Goal: Information Seeking & Learning: Learn about a topic

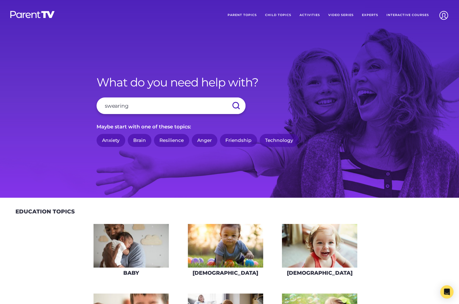
type input "swearing"
click at [226, 97] on input "submit" at bounding box center [235, 105] width 19 height 17
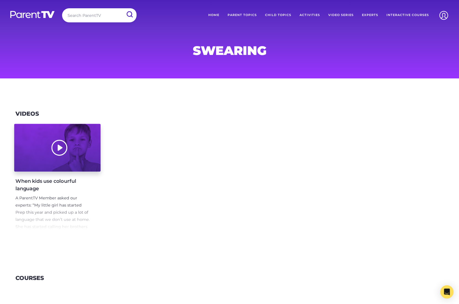
click at [91, 163] on div at bounding box center [57, 148] width 86 height 48
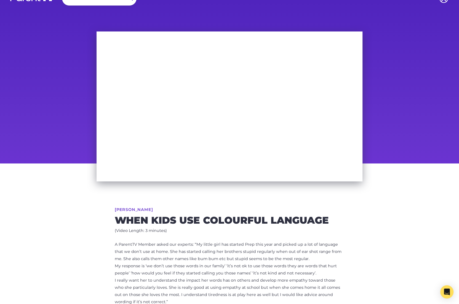
scroll to position [6, 0]
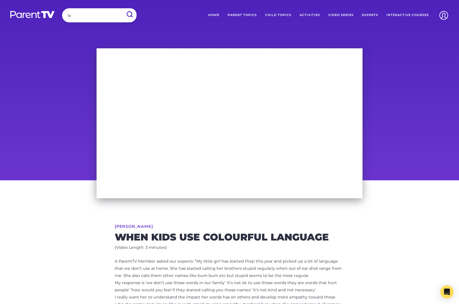
type input "l"
type input "communication"
click at [122, 8] on input "submit" at bounding box center [129, 14] width 14 height 12
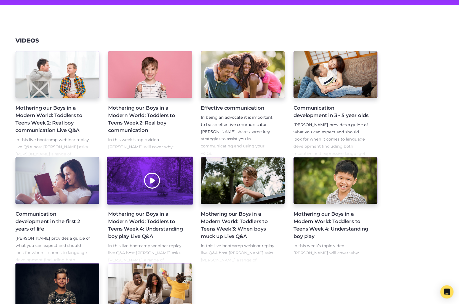
scroll to position [186, 0]
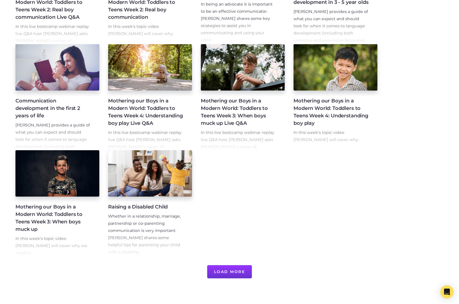
click at [230, 270] on button "Load More" at bounding box center [229, 271] width 45 height 13
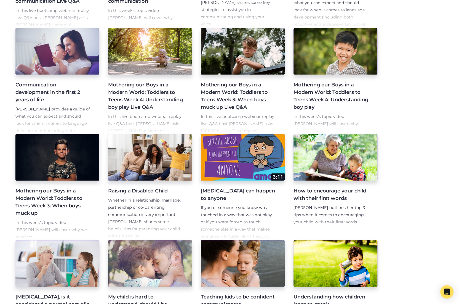
scroll to position [0, 0]
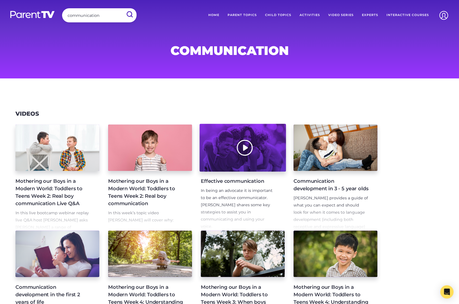
click at [225, 166] on div at bounding box center [242, 148] width 86 height 48
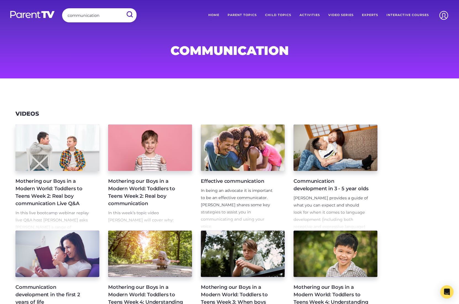
click at [88, 17] on input "communication" at bounding box center [99, 15] width 74 height 14
type input "sex"
click at [122, 8] on input "submit" at bounding box center [129, 14] width 14 height 12
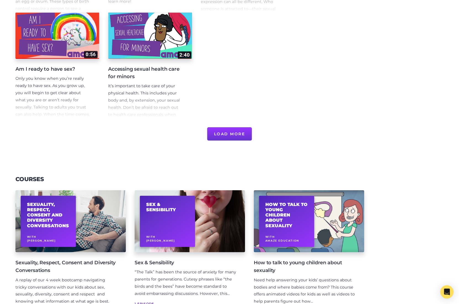
scroll to position [325, 0]
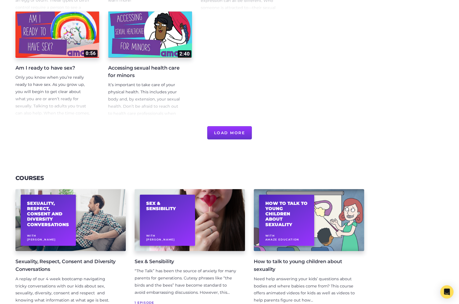
click at [239, 135] on button "Load More" at bounding box center [229, 132] width 45 height 13
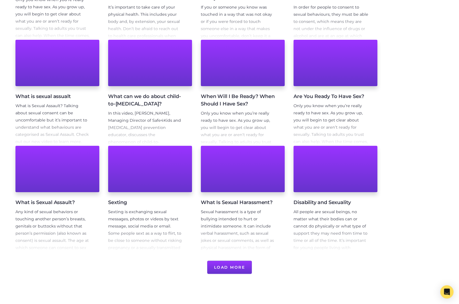
scroll to position [415, 0]
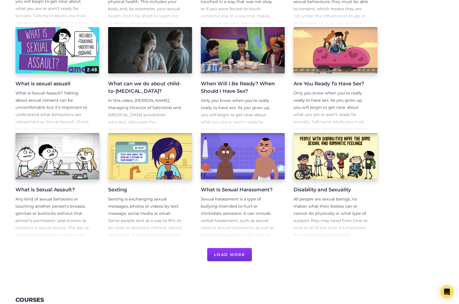
click at [239, 257] on button "Load More" at bounding box center [229, 254] width 45 height 13
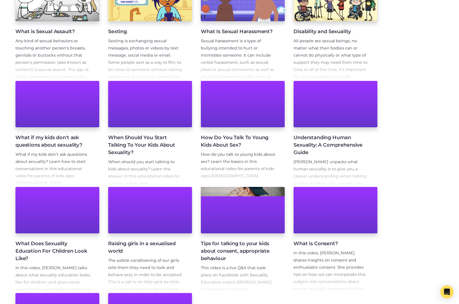
scroll to position [573, 0]
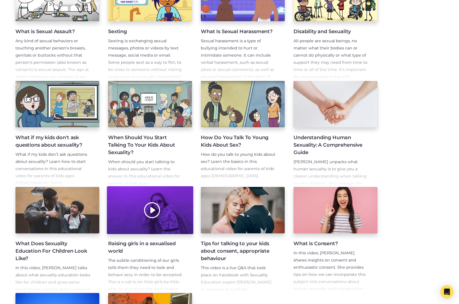
click at [180, 212] on div at bounding box center [150, 210] width 86 height 48
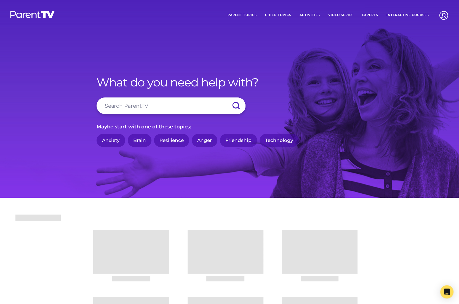
click at [156, 109] on input "search" at bounding box center [171, 105] width 149 height 17
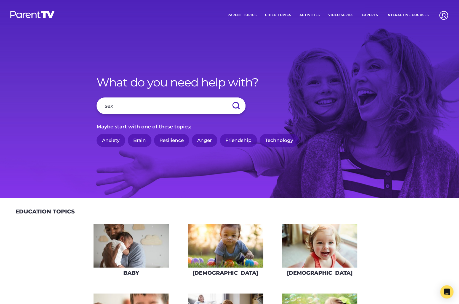
type input "sex"
click at [226, 97] on input "submit" at bounding box center [235, 105] width 19 height 17
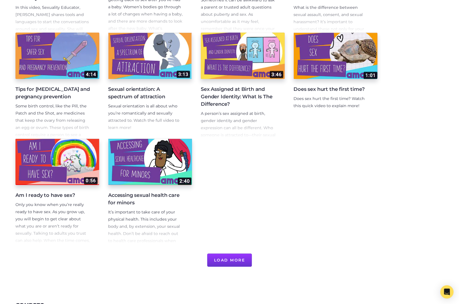
scroll to position [341, 0]
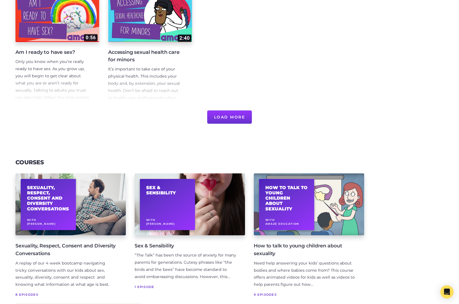
click at [241, 116] on button "Load More" at bounding box center [229, 116] width 45 height 13
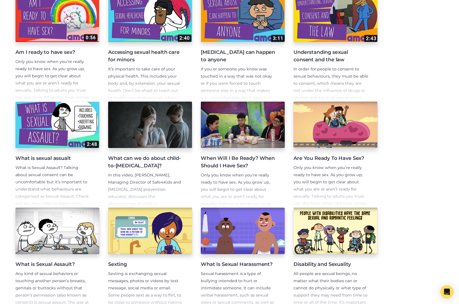
scroll to position [451, 0]
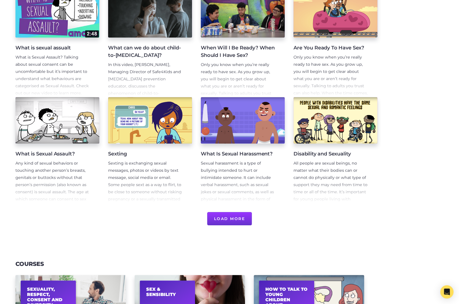
click at [220, 222] on button "Load More" at bounding box center [229, 218] width 45 height 13
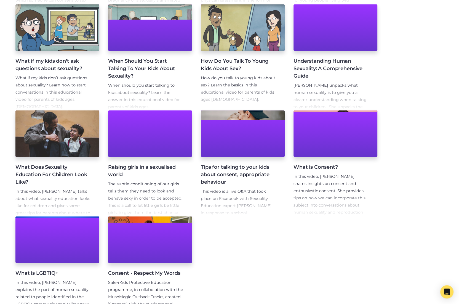
scroll to position [649, 0]
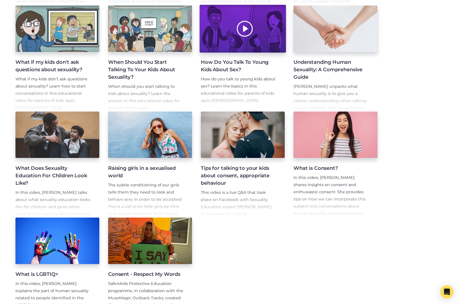
click at [265, 48] on div at bounding box center [242, 29] width 86 height 48
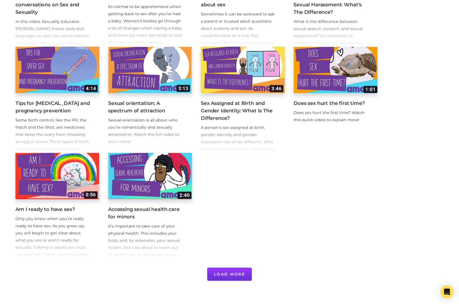
scroll to position [259, 0]
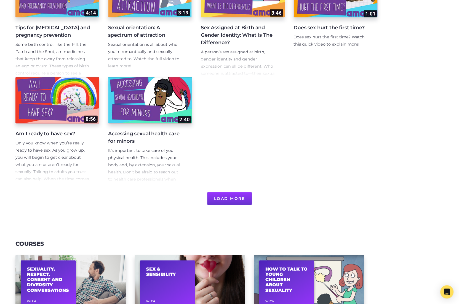
click at [238, 197] on button "Load More" at bounding box center [229, 198] width 45 height 13
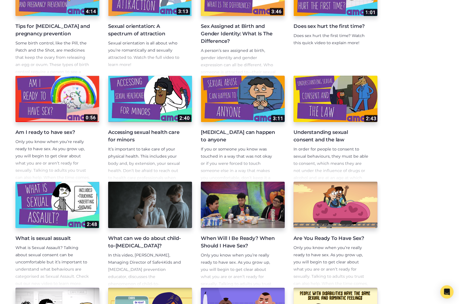
scroll to position [399, 0]
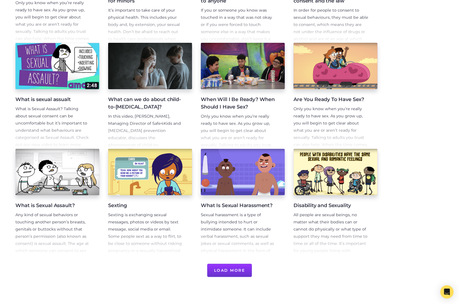
click at [229, 266] on button "Load More" at bounding box center [229, 269] width 45 height 13
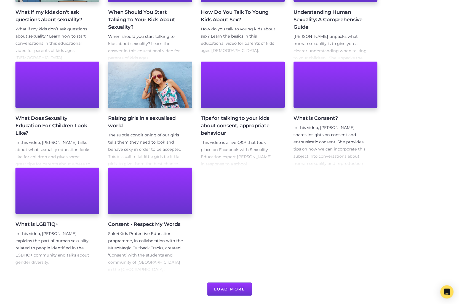
scroll to position [787, 0]
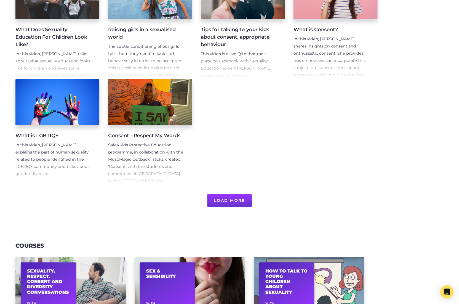
click at [225, 199] on button "Load More" at bounding box center [229, 200] width 45 height 13
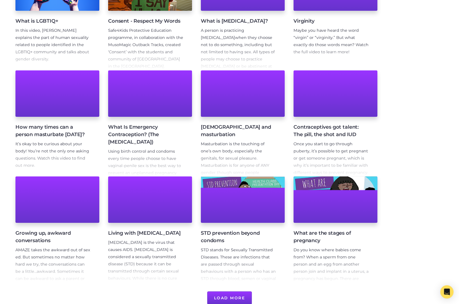
scroll to position [939, 0]
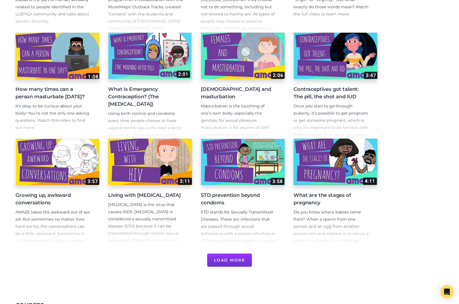
click at [234, 259] on button "Load More" at bounding box center [229, 259] width 45 height 13
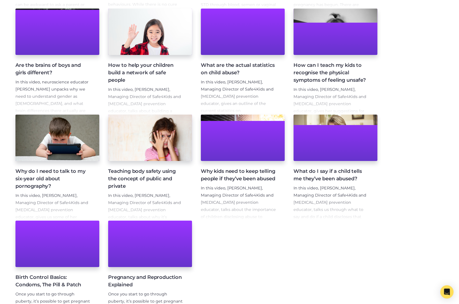
scroll to position [1145, 0]
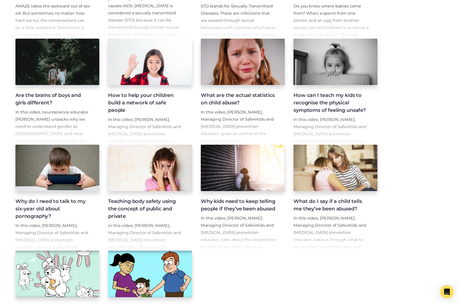
click at [78, 112] on span "In this video, neuroscience educator [PERSON_NAME] unpacks why we need to under…" at bounding box center [52, 134] width 75 height 48
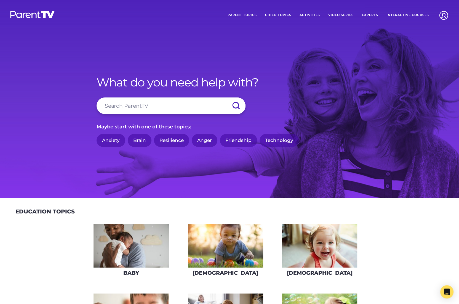
click at [183, 104] on input "search" at bounding box center [171, 105] width 149 height 17
type input "communication"
click at [226, 97] on input "submit" at bounding box center [235, 105] width 19 height 17
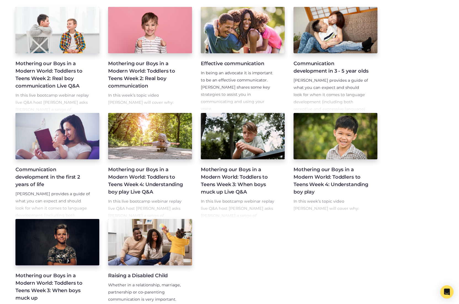
scroll to position [257, 0]
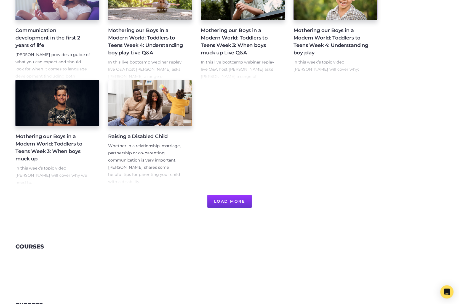
click at [222, 198] on button "Load More" at bounding box center [229, 201] width 45 height 13
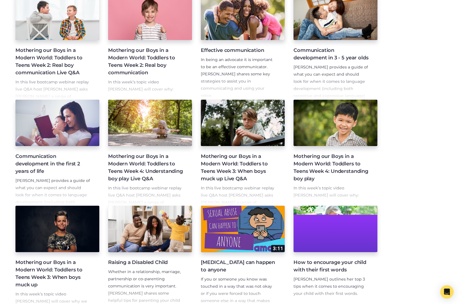
scroll to position [0, 0]
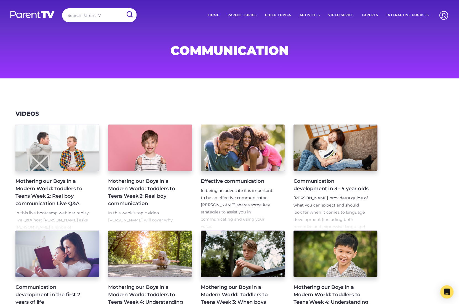
click at [23, 18] on img at bounding box center [33, 14] width 46 height 8
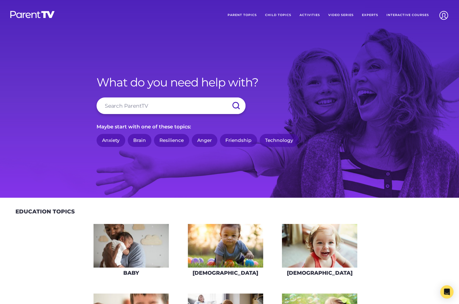
click at [252, 16] on link "Parent Topics" at bounding box center [242, 15] width 38 height 14
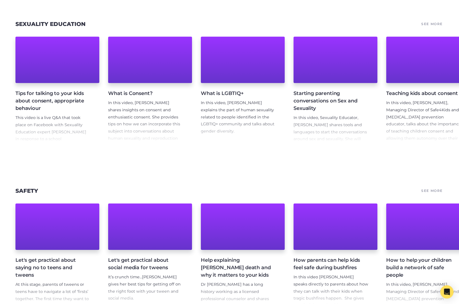
scroll to position [3297, 0]
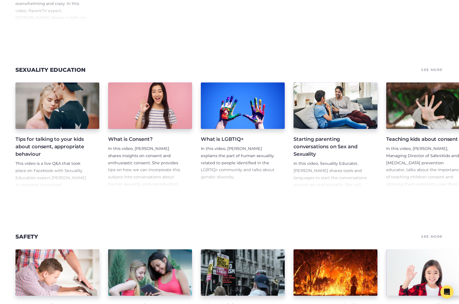
click at [436, 74] on link "See More" at bounding box center [431, 70] width 23 height 8
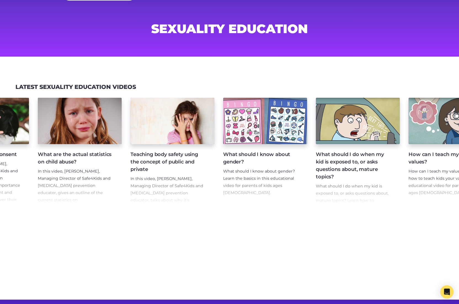
scroll to position [0, 483]
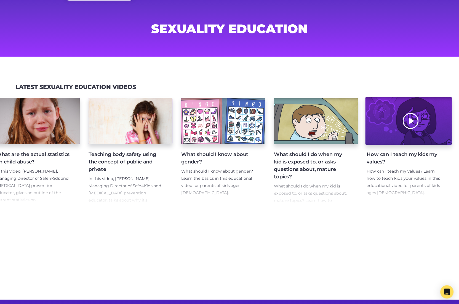
click at [422, 127] on div at bounding box center [408, 121] width 86 height 48
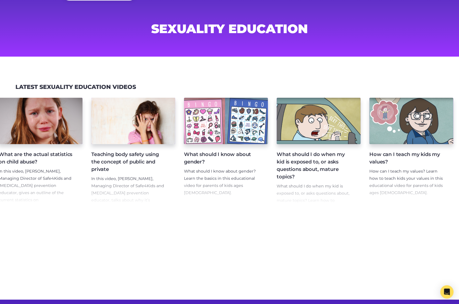
scroll to position [0, 483]
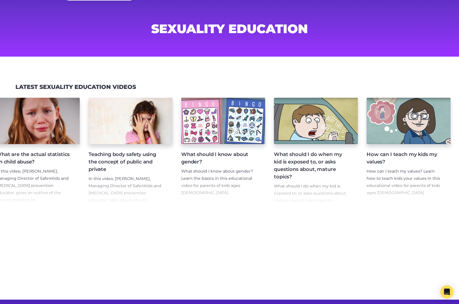
click at [414, 172] on p "How can I teach my values? Learn how to teach kids your values in this educatio…" at bounding box center [404, 182] width 75 height 29
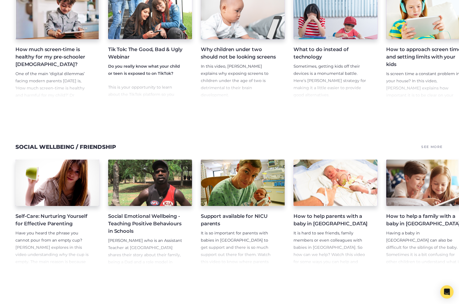
scroll to position [1569, 0]
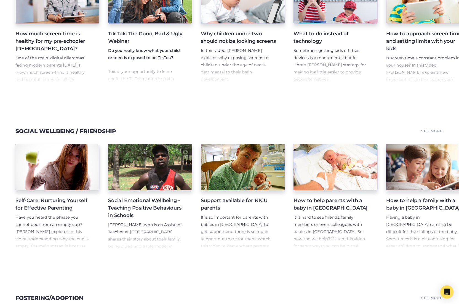
click at [430, 135] on link "See More" at bounding box center [431, 131] width 23 height 8
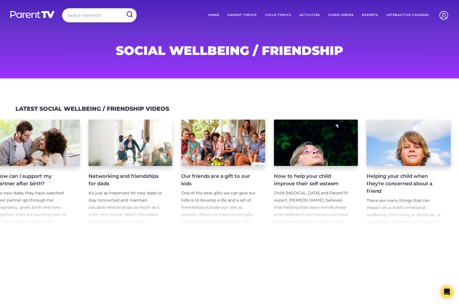
click at [82, 18] on input "search" at bounding box center [99, 15] width 74 height 14
click at [274, 14] on link "Child Topics" at bounding box center [278, 15] width 34 height 14
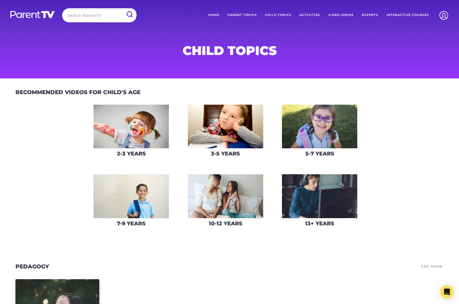
click at [328, 134] on img at bounding box center [319, 127] width 75 height 44
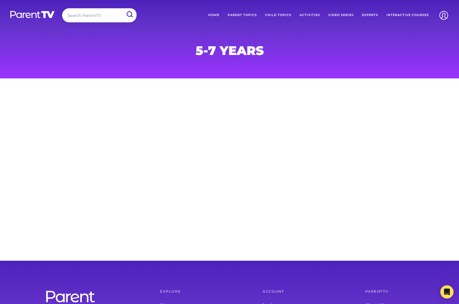
click at [86, 9] on input "search" at bounding box center [99, 15] width 74 height 14
type input "c"
type input "talking"
click at [122, 8] on input "submit" at bounding box center [129, 14] width 14 height 12
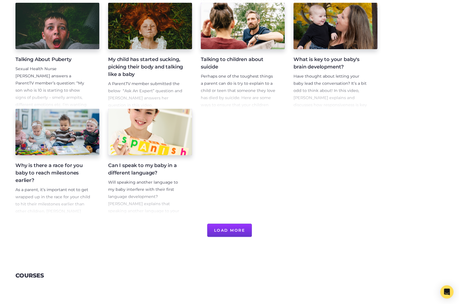
scroll to position [228, 0]
click at [233, 231] on button "Load More" at bounding box center [229, 229] width 45 height 13
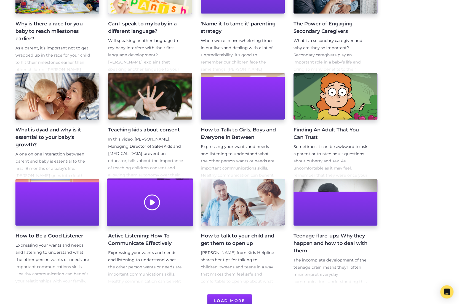
scroll to position [404, 0]
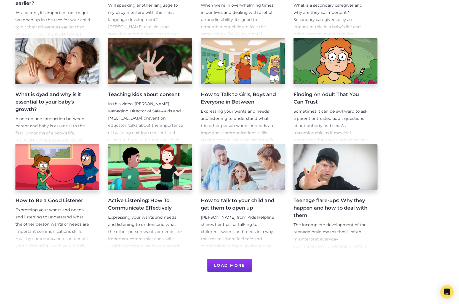
click at [235, 271] on button "Load More" at bounding box center [229, 265] width 45 height 13
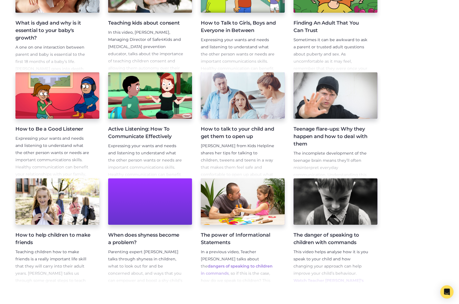
scroll to position [475, 0]
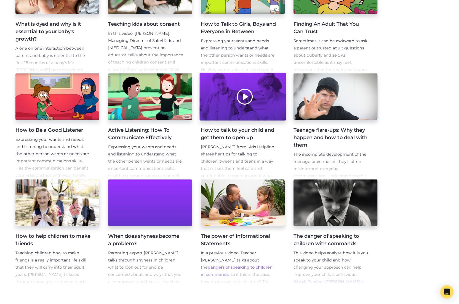
click at [273, 109] on div at bounding box center [242, 97] width 86 height 48
